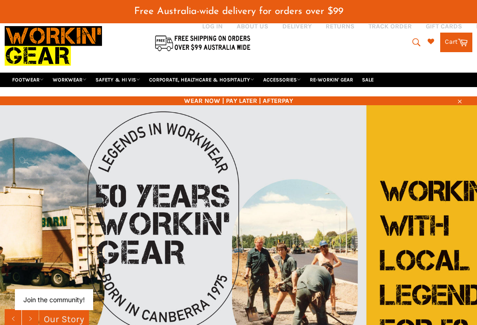
scroll to position [2, 0]
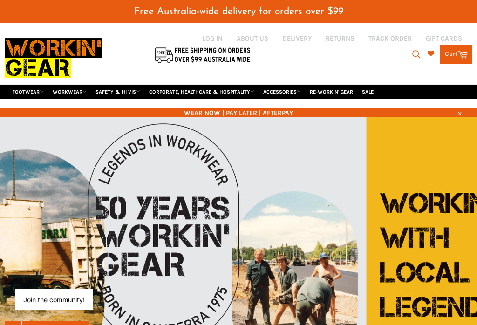
click at [20, 85] on link "FOOTWEAR" at bounding box center [27, 92] width 39 height 14
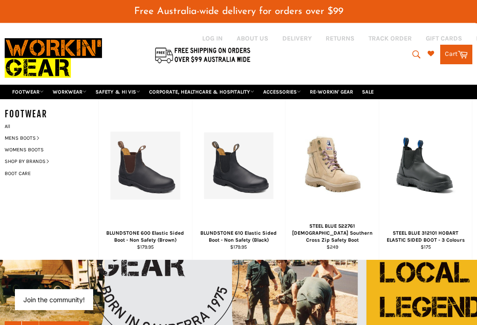
scroll to position [3, 0]
click at [61, 85] on link "WORKWEAR" at bounding box center [69, 92] width 41 height 14
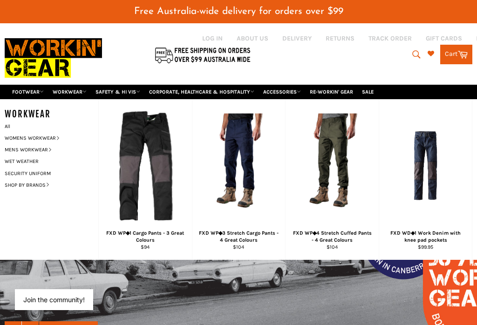
click at [15, 85] on link "FOOTWEAR" at bounding box center [27, 92] width 39 height 14
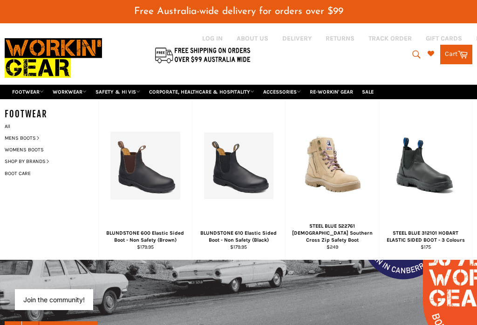
click at [12, 132] on link "MENS BOOTS" at bounding box center [44, 138] width 89 height 12
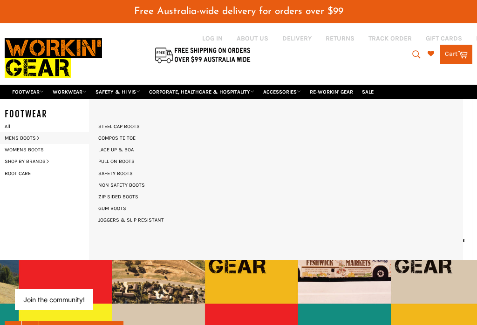
click at [104, 121] on link "STEEL CAP BOOTS" at bounding box center [119, 127] width 51 height 12
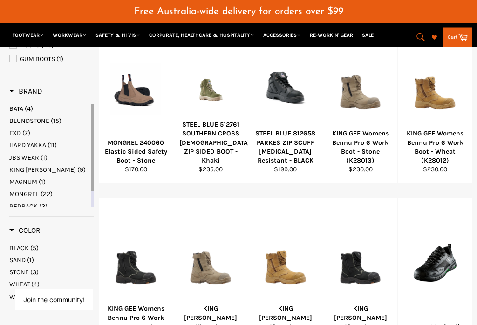
scroll to position [193, 0]
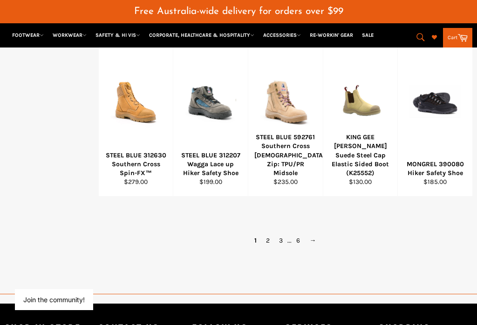
click at [267, 234] on link "2" at bounding box center [267, 241] width 13 height 14
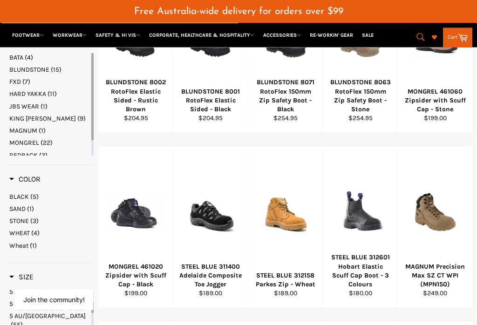
scroll to position [246, 0]
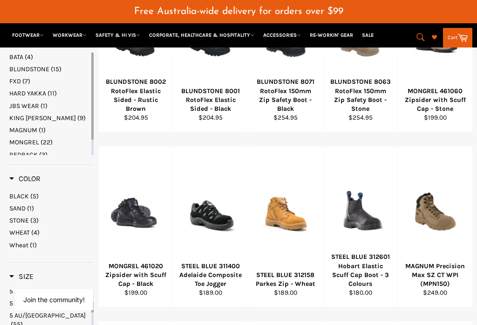
click at [308, 228] on div "View" at bounding box center [285, 226] width 75 height 161
